Goal: Task Accomplishment & Management: Use online tool/utility

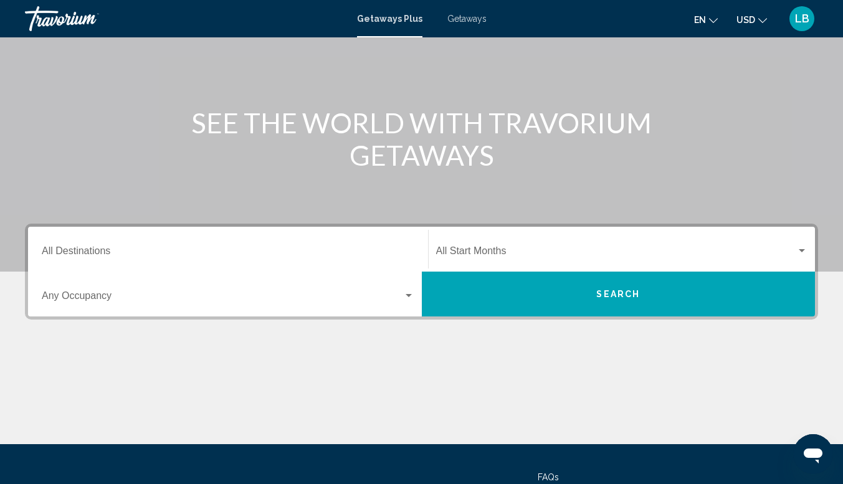
scroll to position [102, 0]
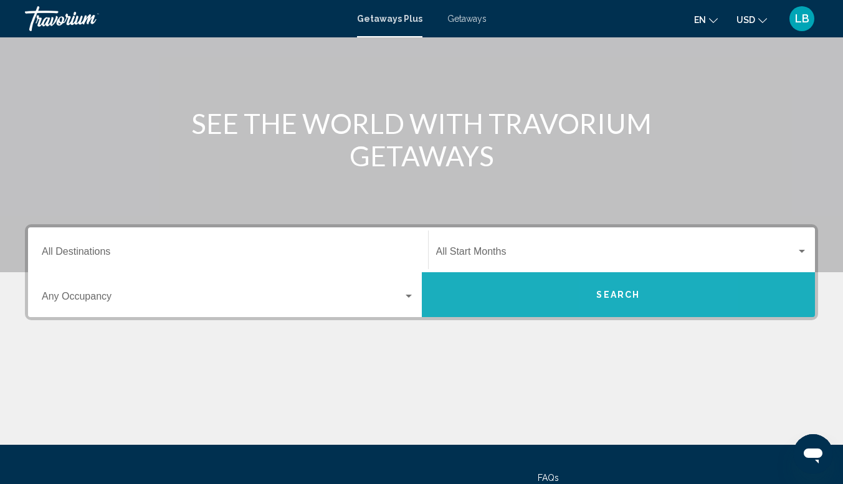
click at [635, 295] on span "Search" at bounding box center [619, 296] width 44 height 10
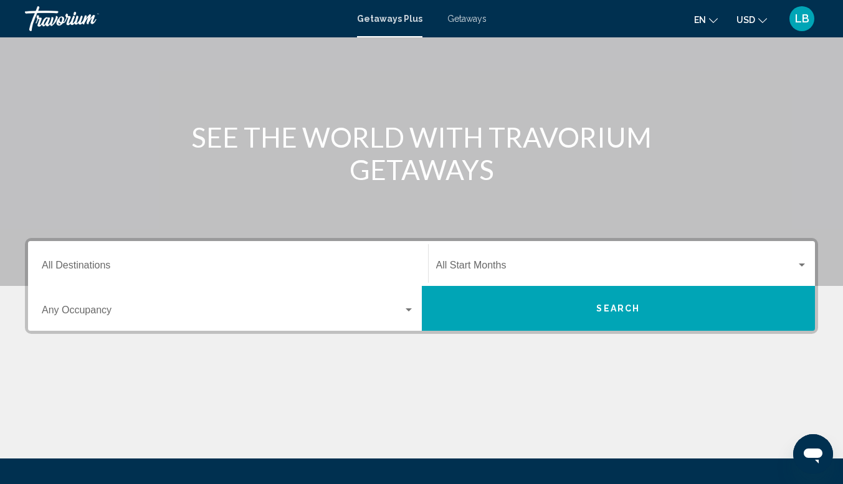
scroll to position [87, 0]
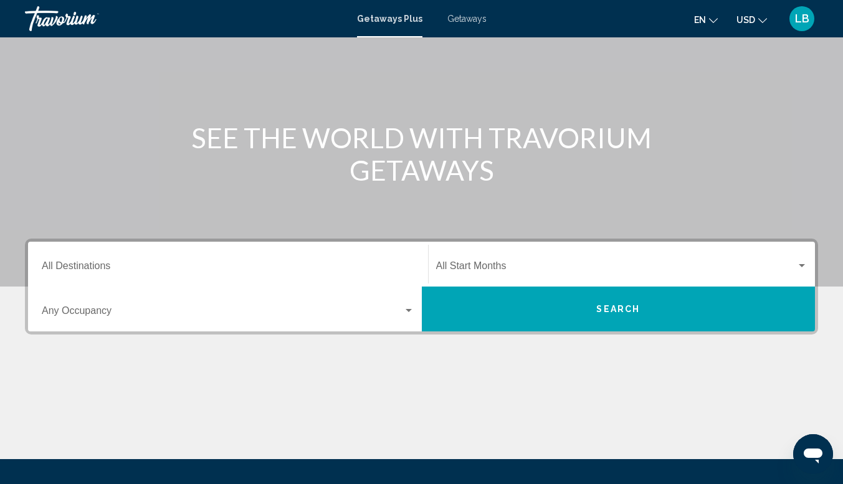
click at [604, 311] on span "Search" at bounding box center [619, 310] width 44 height 10
